Goal: Check status: Check status

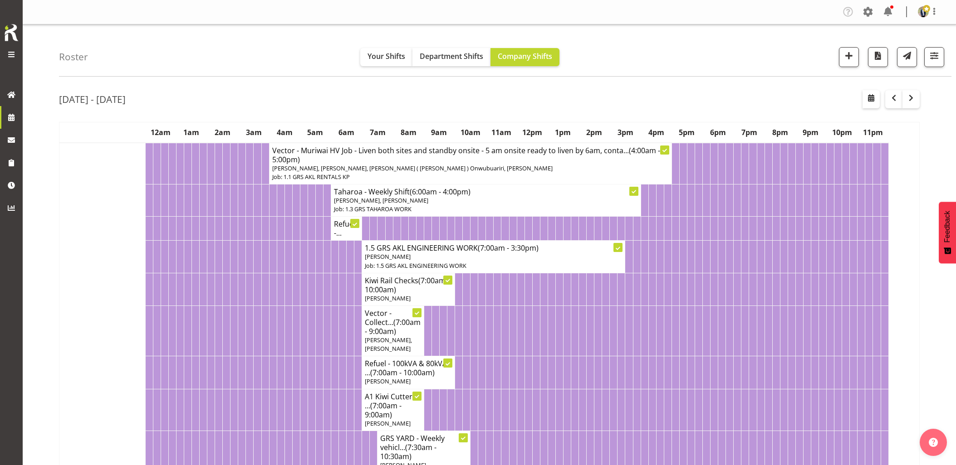
scroll to position [302, 0]
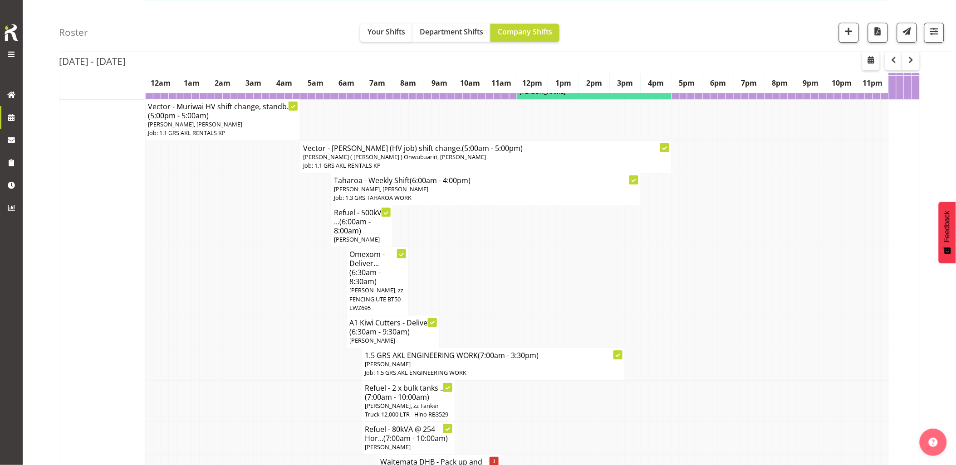
click at [179, 320] on td at bounding box center [180, 332] width 8 height 33
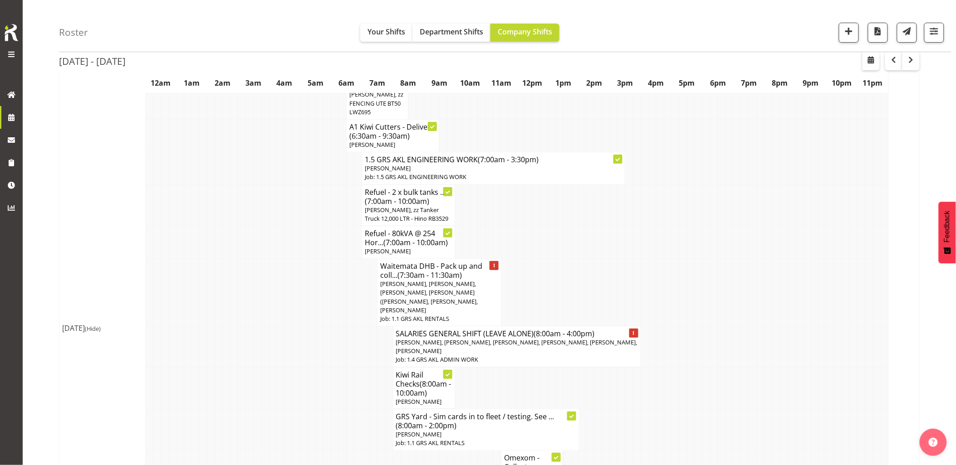
scroll to position [1260, 0]
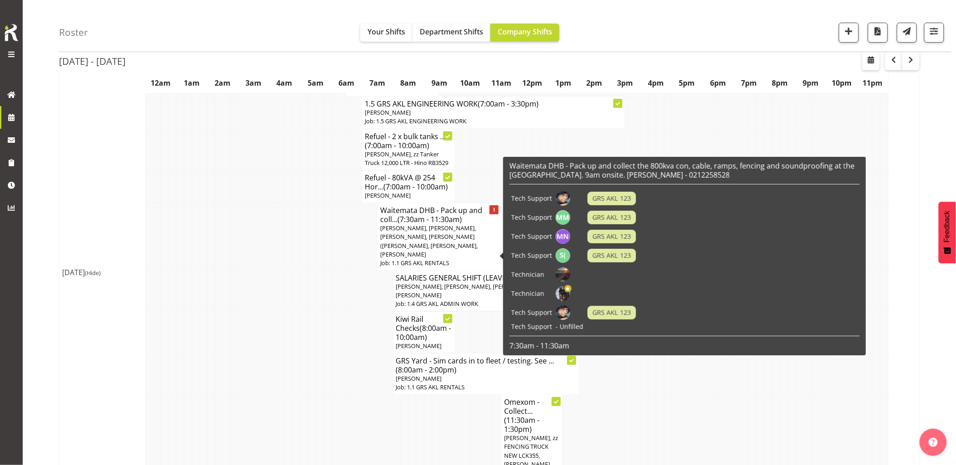
click at [324, 283] on td at bounding box center [327, 291] width 8 height 41
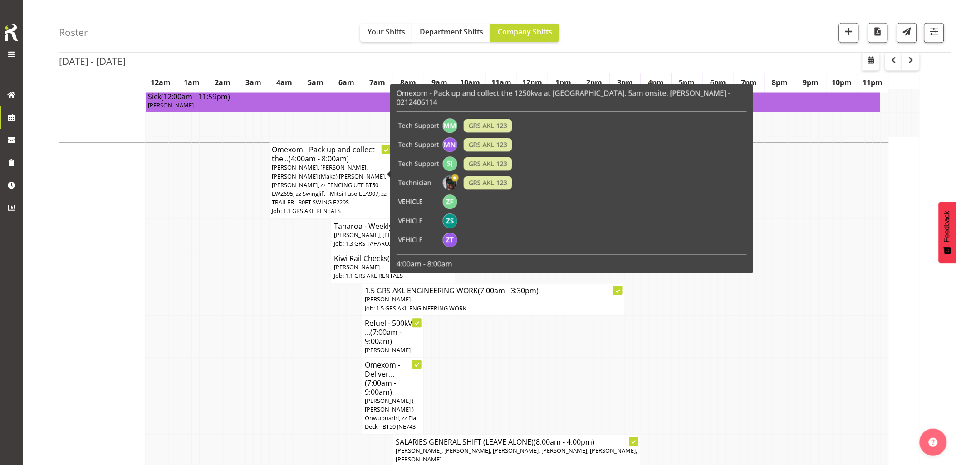
click at [266, 291] on td at bounding box center [265, 300] width 8 height 32
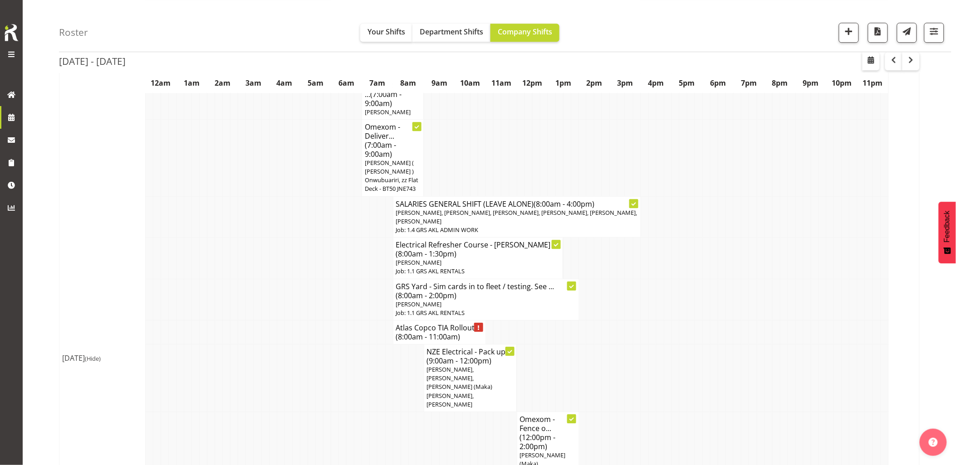
scroll to position [2066, 0]
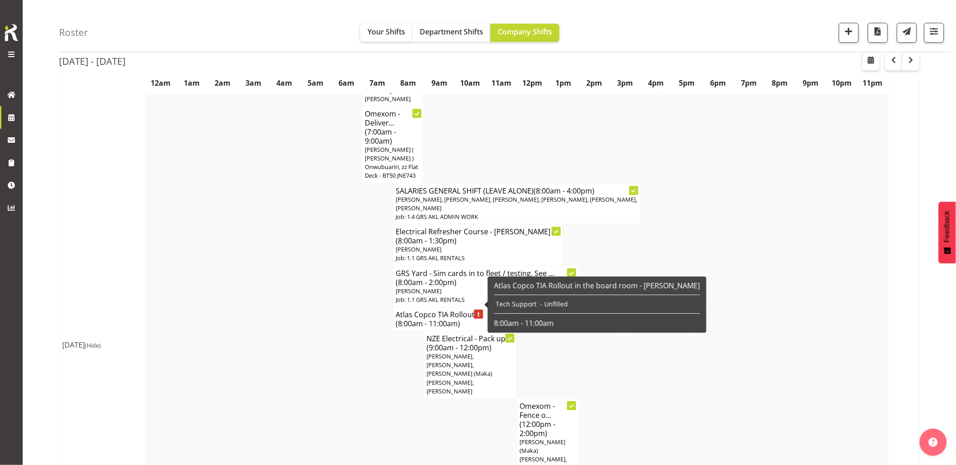
click at [348, 331] on td at bounding box center [351, 365] width 8 height 68
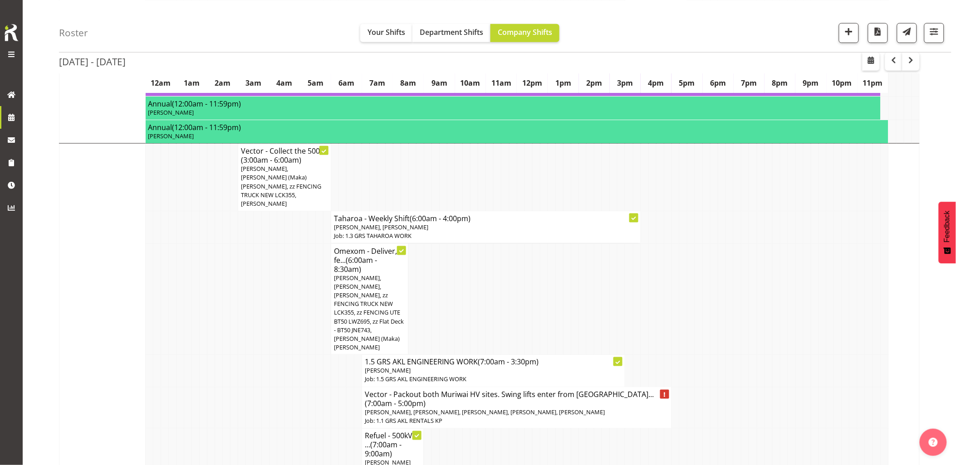
scroll to position [2872, 0]
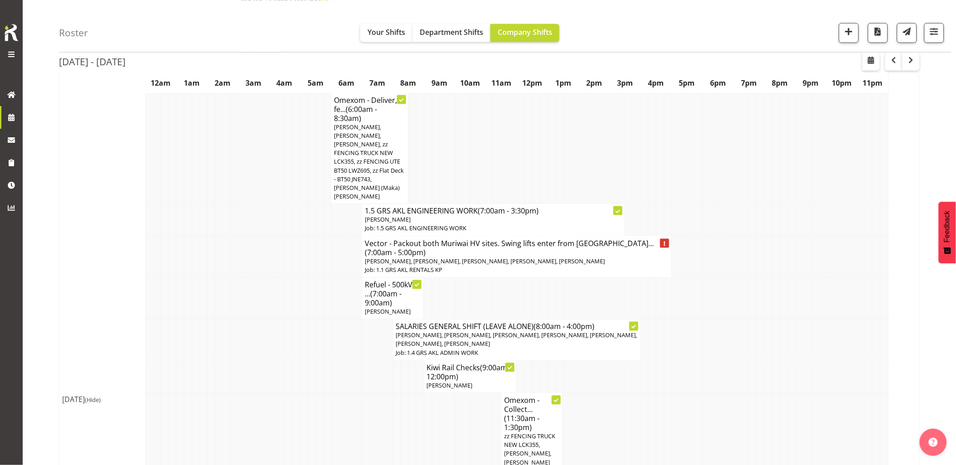
click at [339, 393] on td at bounding box center [343, 431] width 8 height 77
click at [331, 393] on td at bounding box center [335, 431] width 8 height 77
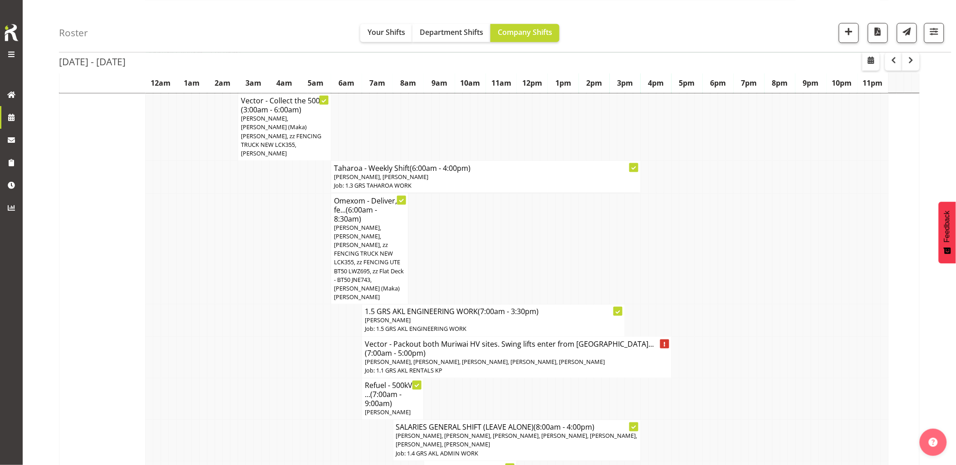
click at [293, 337] on td at bounding box center [296, 357] width 8 height 41
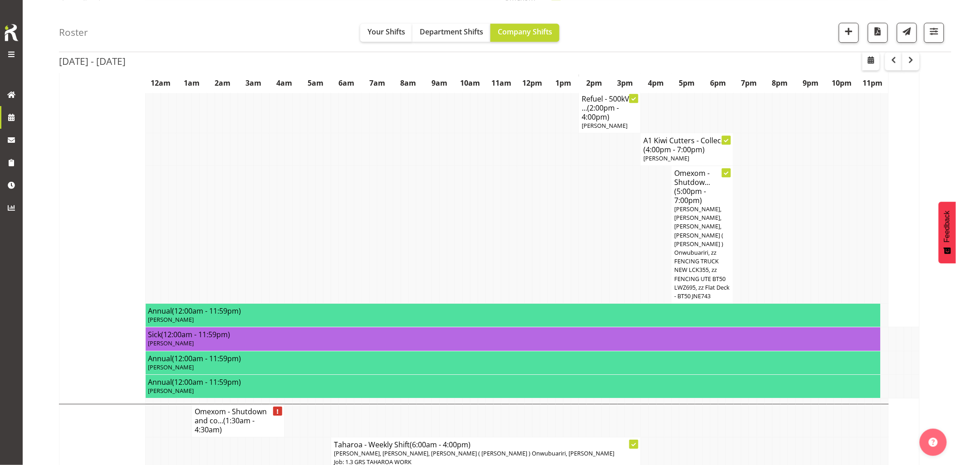
scroll to position [3376, 0]
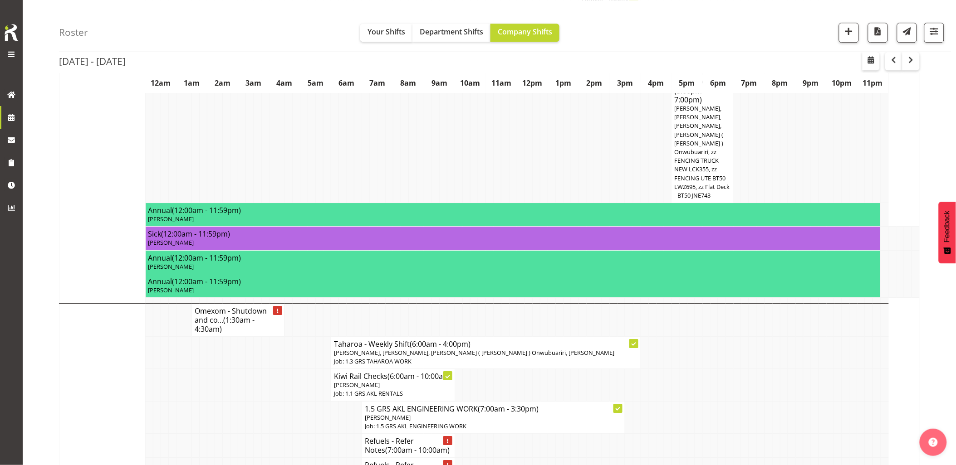
click at [297, 401] on td at bounding box center [296, 417] width 8 height 32
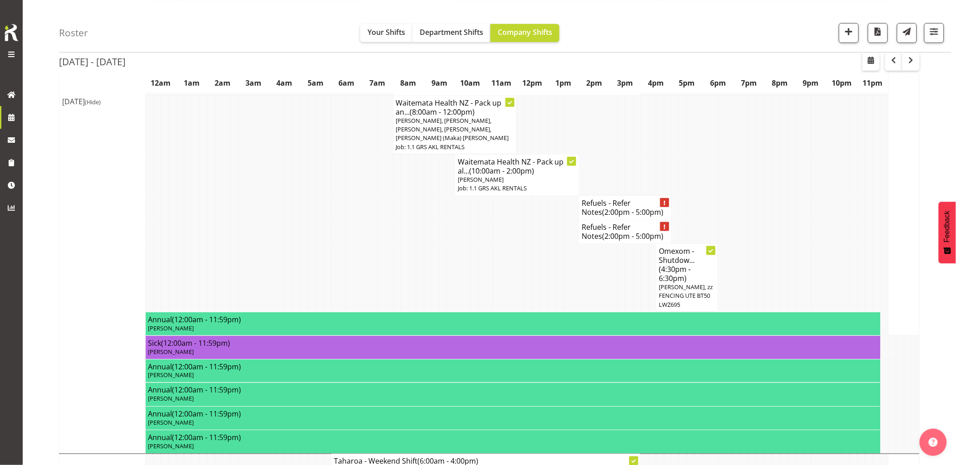
scroll to position [4082, 0]
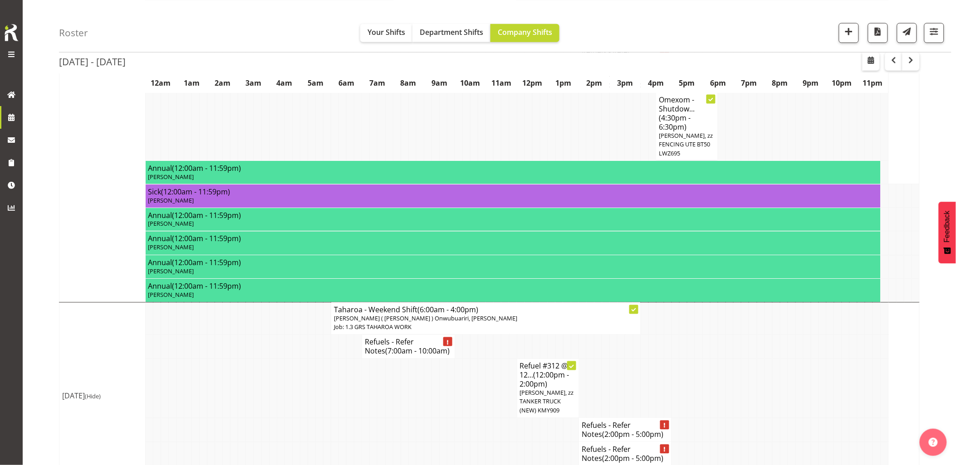
click at [466, 359] on td at bounding box center [467, 388] width 8 height 59
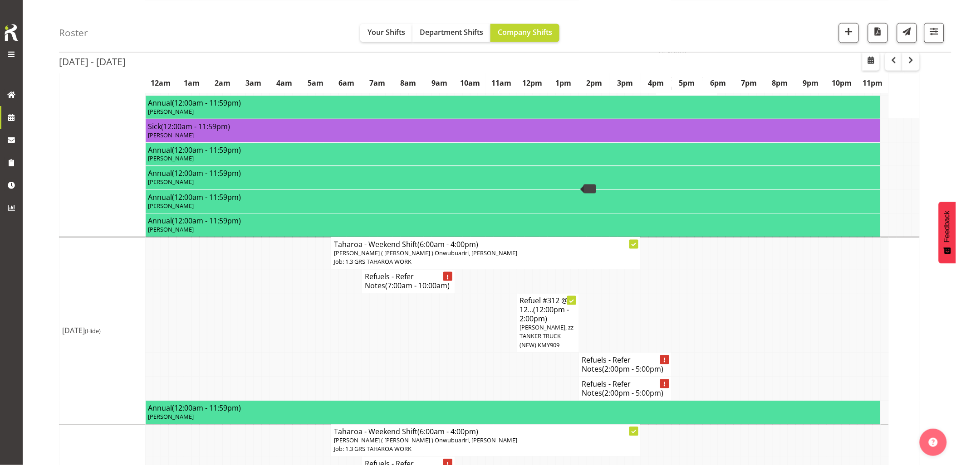
scroll to position [4208, 0]
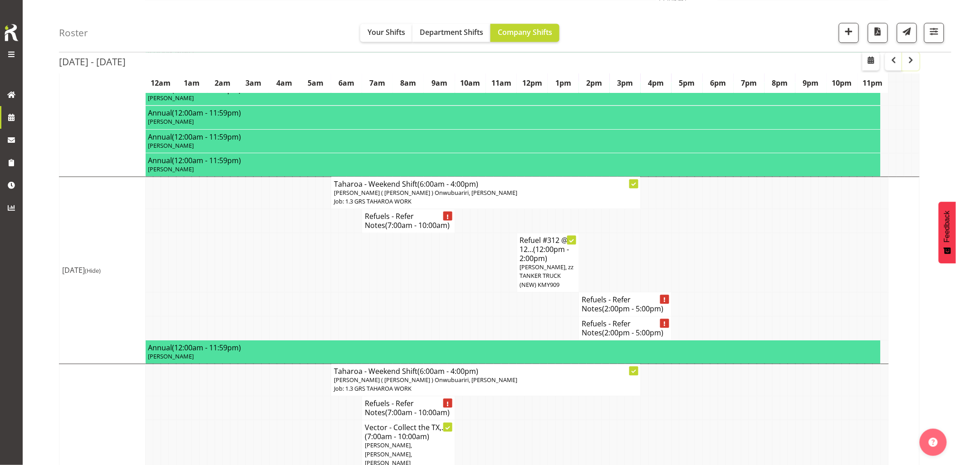
click at [915, 60] on span "button" at bounding box center [910, 59] width 11 height 11
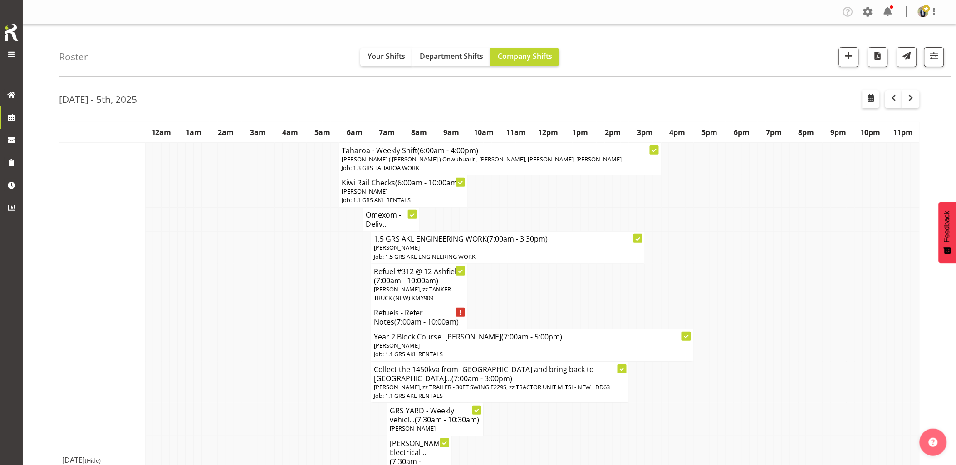
click at [314, 57] on div "Roster Your Shifts Department Shifts Company Shifts 1 Locations Clear GRS [GEOG…" at bounding box center [505, 50] width 892 height 52
click at [254, 57] on div "Roster Your Shifts Department Shifts Company Shifts 1 Locations Clear GRS [GEOG…" at bounding box center [505, 50] width 892 height 52
click at [252, 56] on div "Roster Your Shifts Department Shifts Company Shifts 1 Locations Clear GRS [GEOG…" at bounding box center [505, 50] width 892 height 52
click at [702, 62] on div "Roster Your Shifts Department Shifts Company Shifts 1 Locations Clear GRS [GEOG…" at bounding box center [505, 50] width 892 height 52
click at [189, 287] on td at bounding box center [190, 284] width 8 height 41
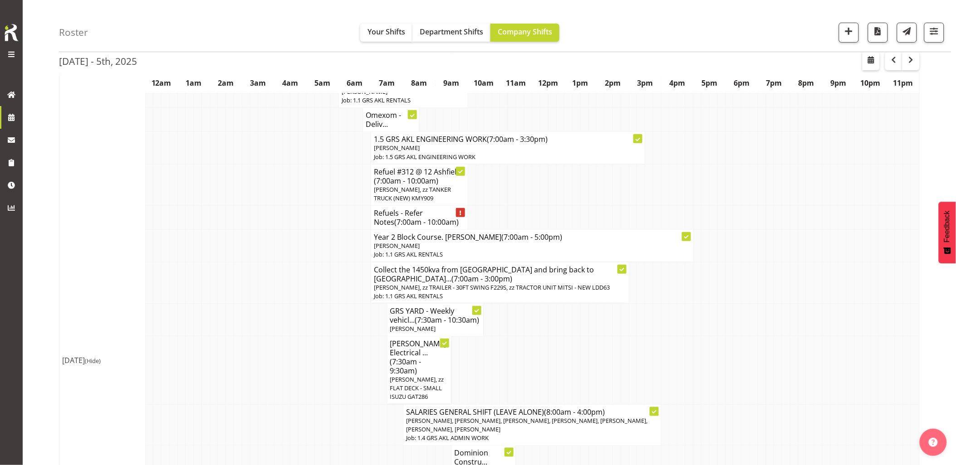
scroll to position [101, 0]
click at [249, 278] on td at bounding box center [246, 281] width 8 height 41
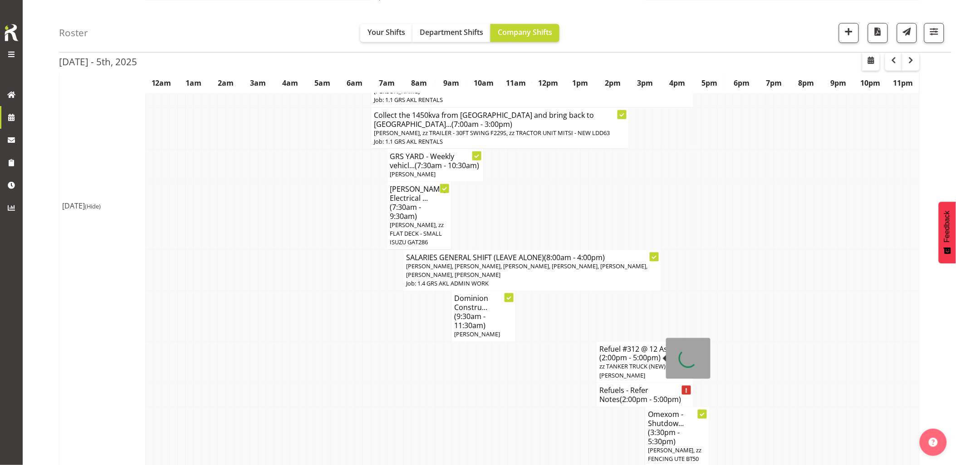
scroll to position [302, 0]
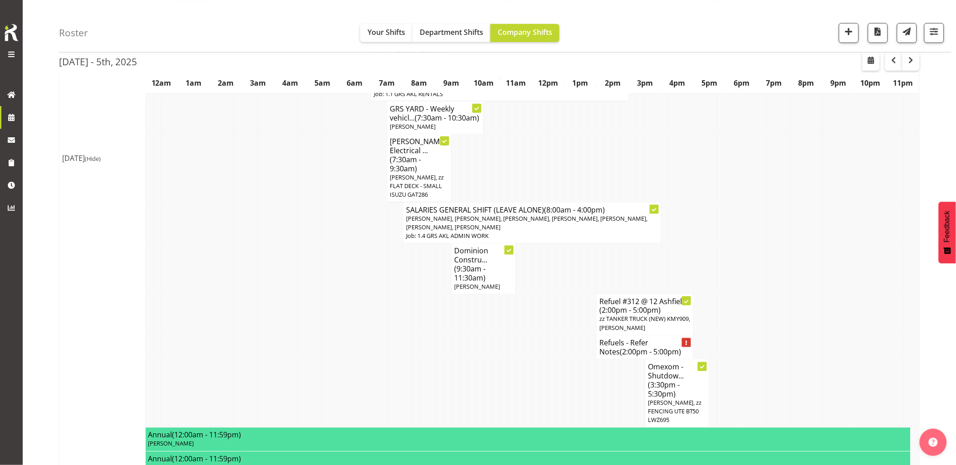
click at [489, 353] on td at bounding box center [488, 348] width 8 height 24
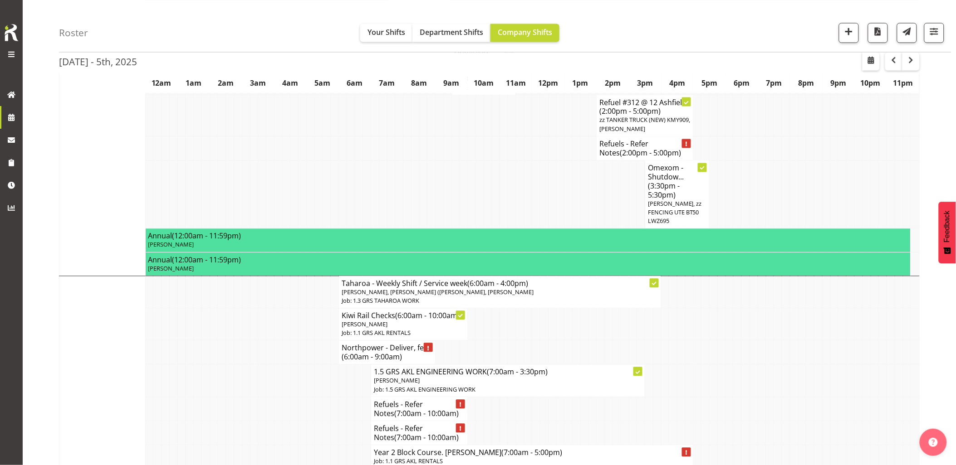
scroll to position [605, 0]
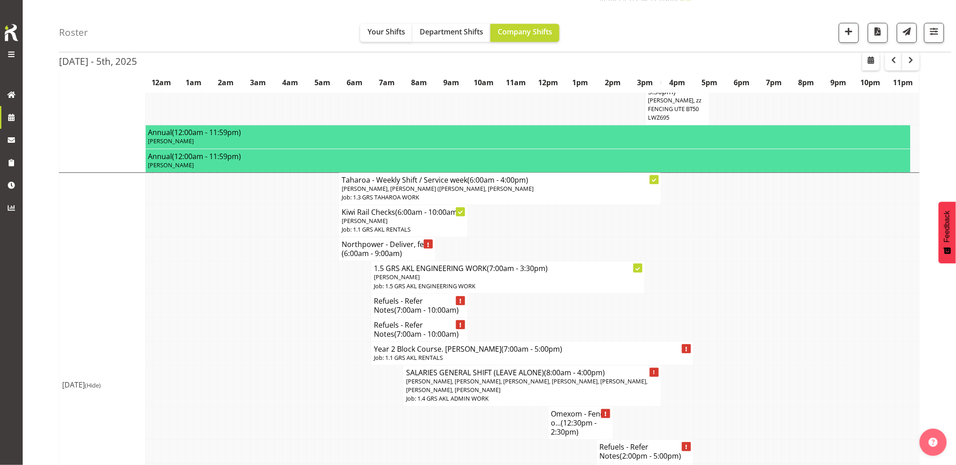
click at [282, 315] on td at bounding box center [286, 306] width 8 height 24
click at [279, 293] on td at bounding box center [278, 278] width 8 height 32
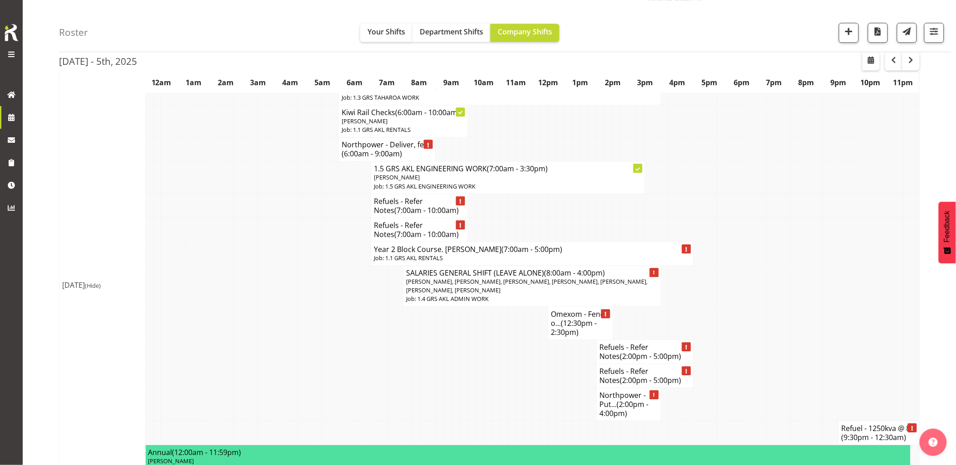
scroll to position [756, 0]
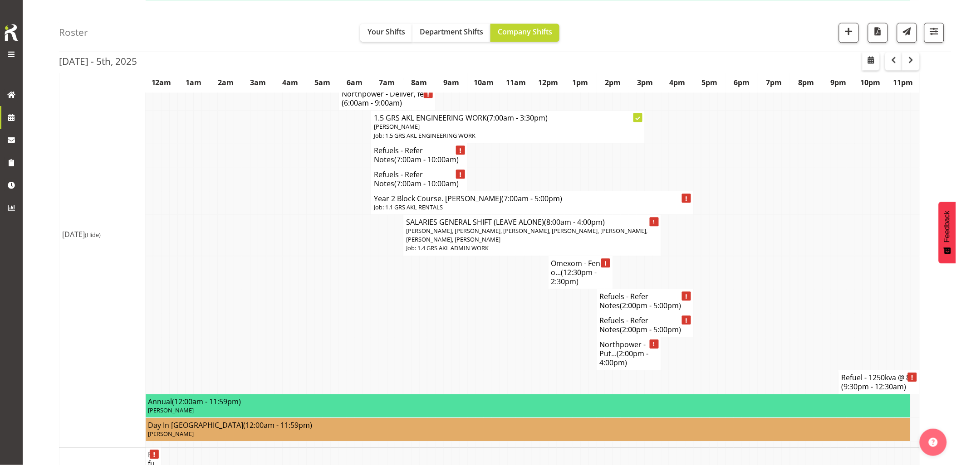
click at [364, 332] on td at bounding box center [367, 325] width 8 height 24
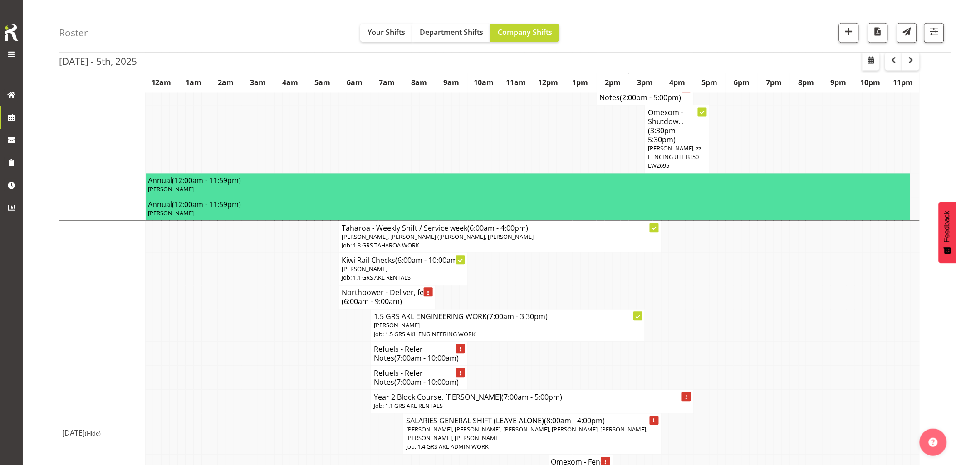
scroll to position [454, 0]
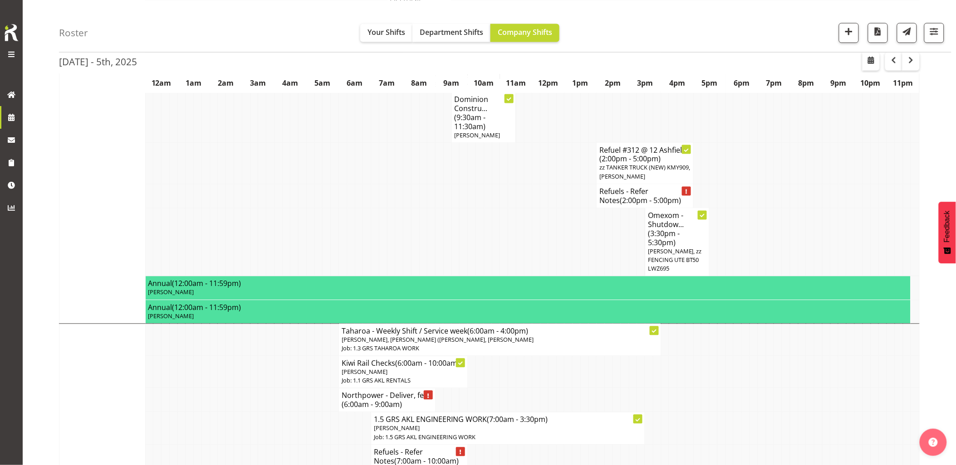
click at [294, 174] on td at bounding box center [294, 163] width 8 height 41
